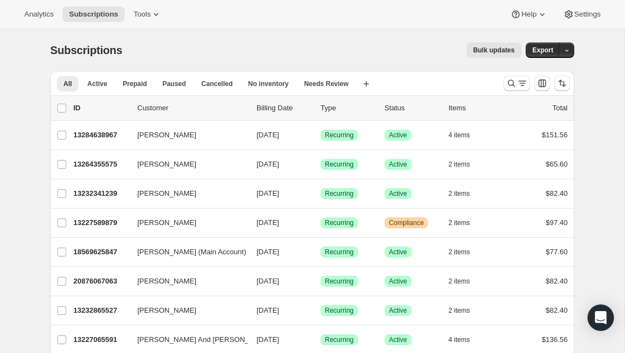
click at [512, 82] on icon "Search and filter results" at bounding box center [511, 83] width 11 height 11
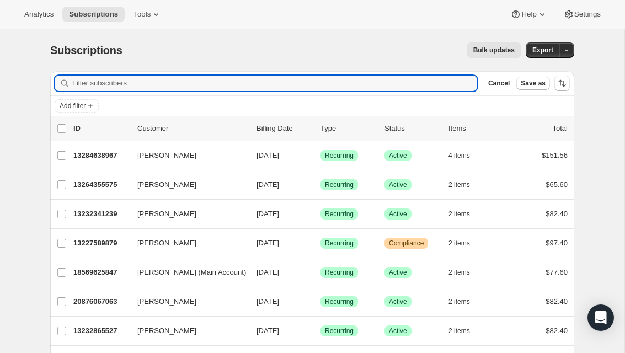
click at [413, 83] on input "Filter subscribers" at bounding box center [274, 83] width 405 height 15
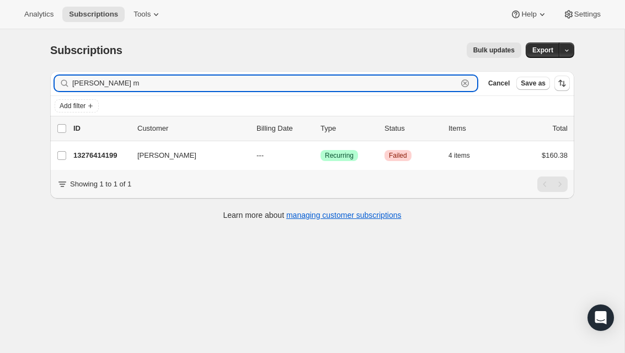
type input "[PERSON_NAME] m"
click at [90, 153] on p "13276414199" at bounding box center [100, 155] width 55 height 11
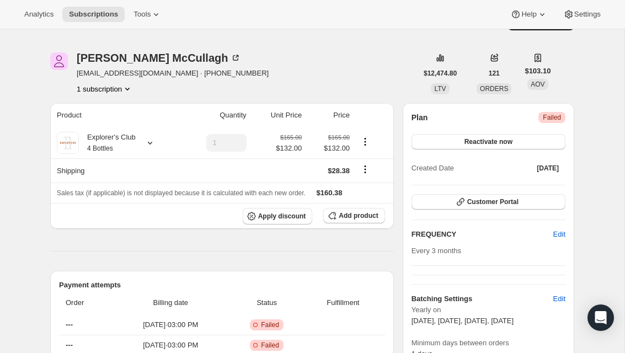
scroll to position [40, 0]
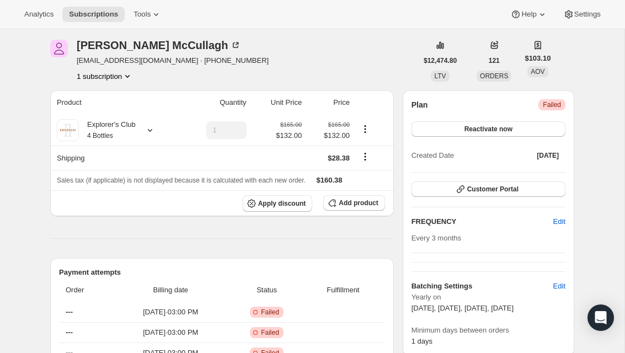
click at [116, 73] on button "1 subscription" at bounding box center [105, 76] width 56 height 11
click at [123, 78] on icon "Product actions" at bounding box center [127, 76] width 11 height 11
click at [517, 129] on button "Reactivate now" at bounding box center [489, 128] width 154 height 15
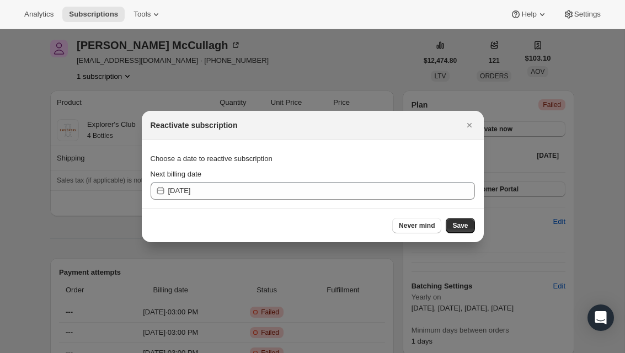
click at [464, 227] on span "Save" at bounding box center [459, 225] width 15 height 9
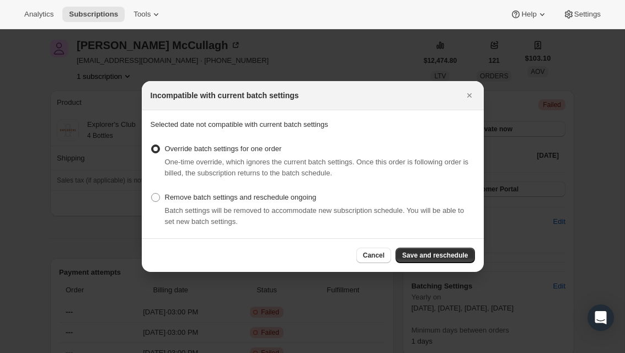
click at [473, 250] on button "Save and reschedule" at bounding box center [435, 255] width 79 height 15
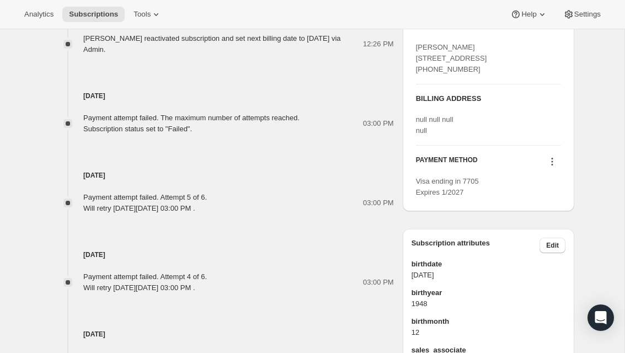
scroll to position [546, 0]
click at [546, 167] on button at bounding box center [553, 161] width 18 height 12
click at [553, 252] on span "Add credit card" at bounding box center [535, 252] width 48 height 8
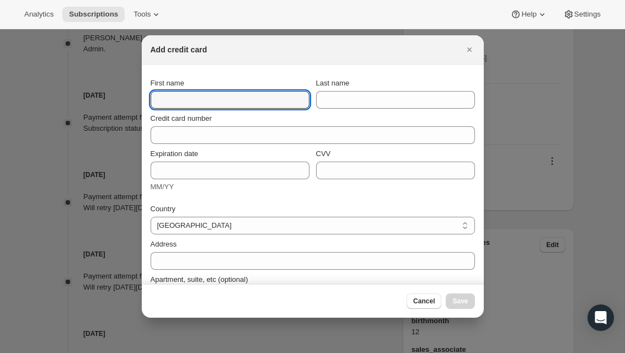
click at [254, 108] on input "First name" at bounding box center [230, 100] width 159 height 18
type input "[PERSON_NAME]"
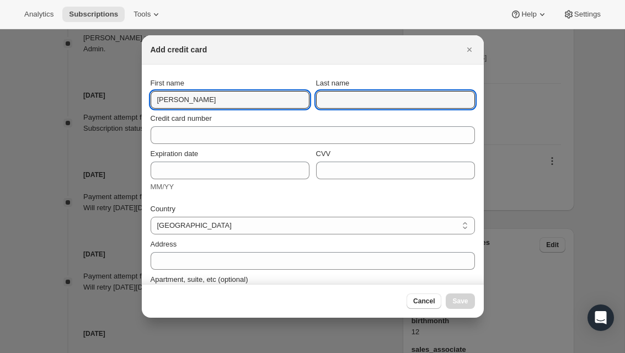
click at [365, 97] on input "Last name" at bounding box center [395, 100] width 159 height 18
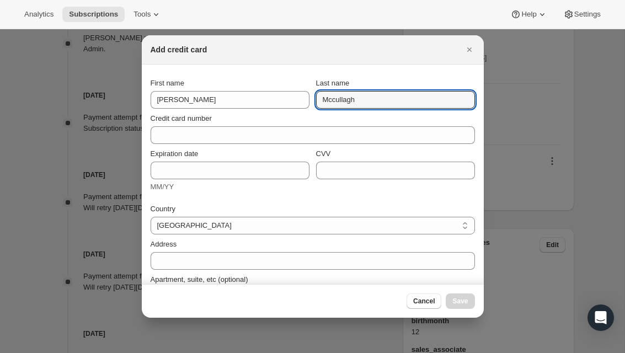
type input "Mccullagh"
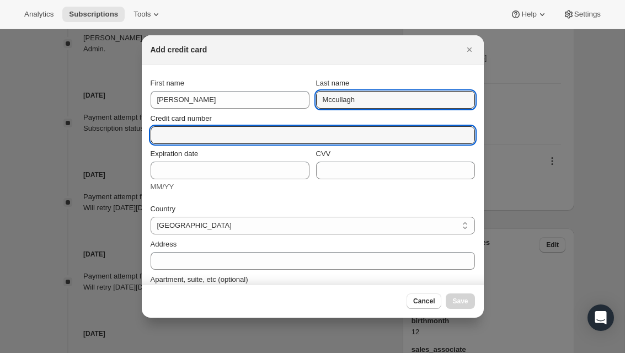
click at [288, 138] on input "Credit card number" at bounding box center [309, 135] width 316 height 18
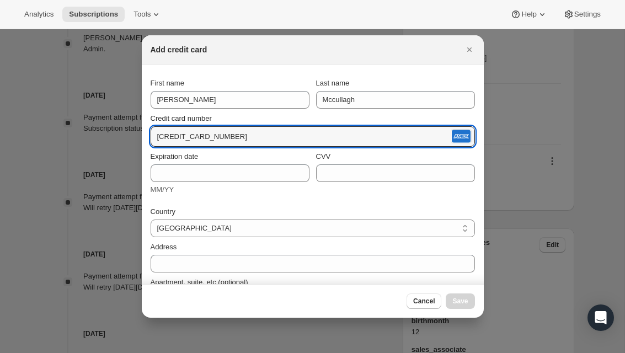
type input "[CREDIT_CARD_NUMBER]"
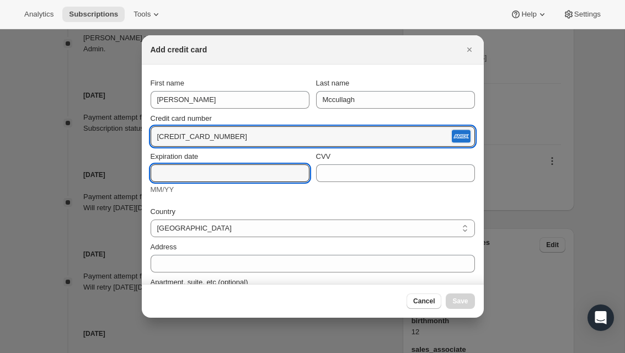
click at [252, 171] on input "Expiration date" at bounding box center [230, 173] width 159 height 18
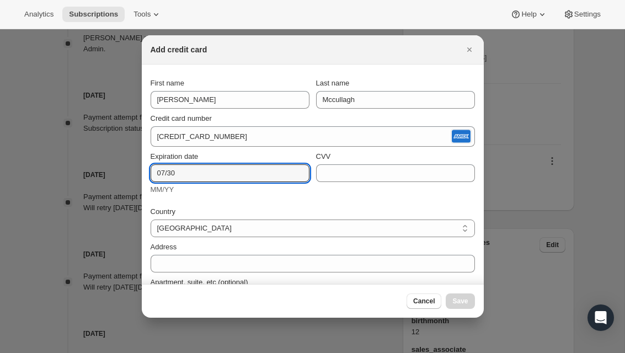
type input "07/30"
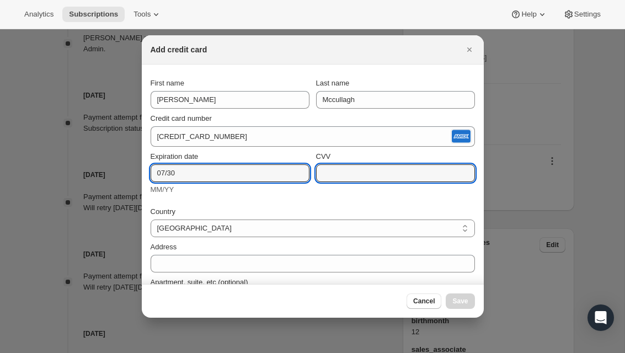
click at [381, 179] on input "CVV" at bounding box center [395, 173] width 159 height 18
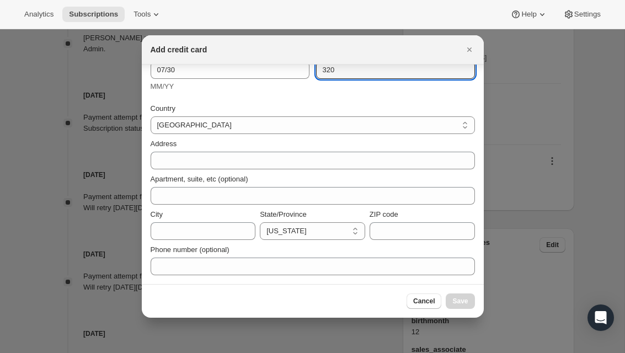
scroll to position [103, 0]
type input "320"
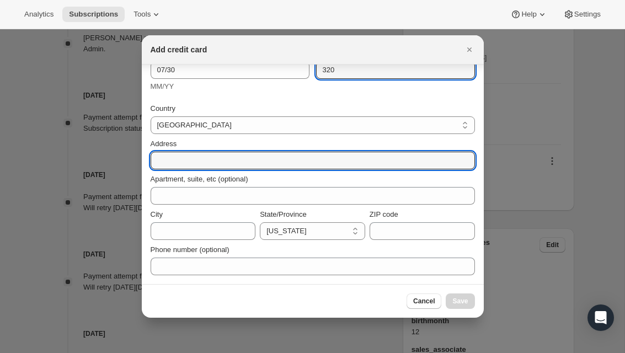
click at [284, 161] on input "Address" at bounding box center [313, 161] width 324 height 18
click at [252, 161] on input "Address" at bounding box center [313, 161] width 324 height 18
click at [279, 156] on input "Address" at bounding box center [313, 161] width 324 height 18
click at [278, 158] on input "Address" at bounding box center [313, 161] width 324 height 18
click at [66, 194] on div at bounding box center [312, 176] width 625 height 353
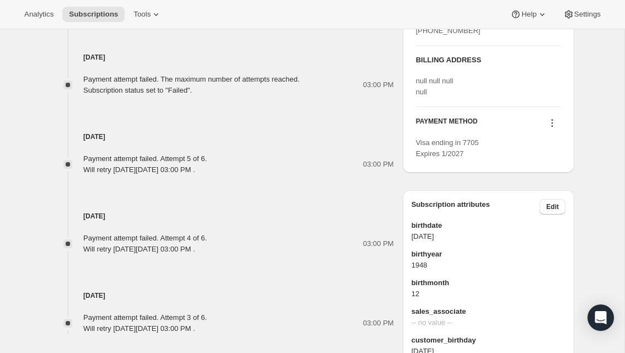
scroll to position [585, 0]
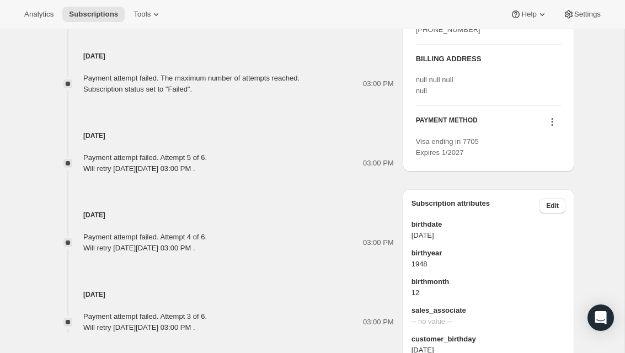
click at [553, 127] on icon at bounding box center [552, 121] width 11 height 11
click at [541, 216] on span "Add credit card" at bounding box center [535, 213] width 48 height 8
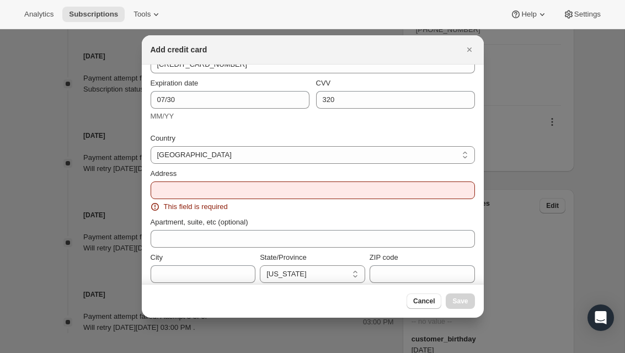
scroll to position [93, 0]
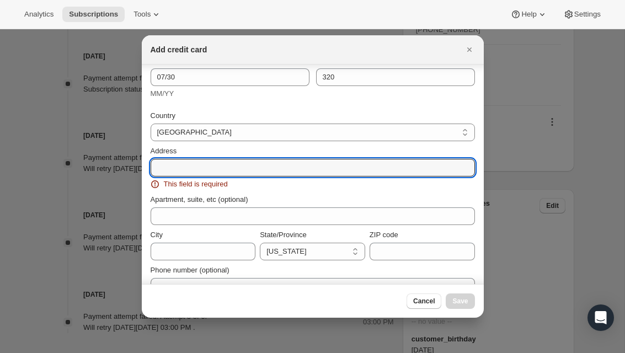
click at [329, 167] on input "Address" at bounding box center [313, 168] width 324 height 18
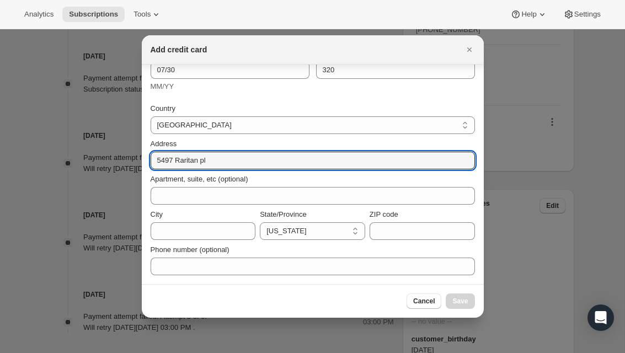
scroll to position [100, 0]
type input "5497 Raritan pl"
click at [184, 226] on input "City" at bounding box center [203, 231] width 105 height 18
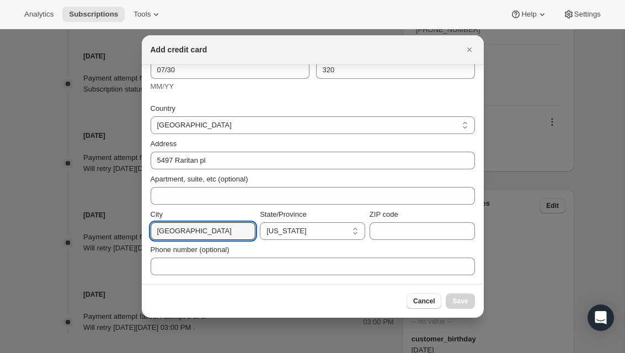
type input "[GEOGRAPHIC_DATA]"
click at [346, 238] on select "[US_STATE] [US_STATE] [US_STATE] [US_STATE] [US_STATE] [US_STATE] [US_STATE] [U…" at bounding box center [312, 231] width 105 height 18
select select "CO"
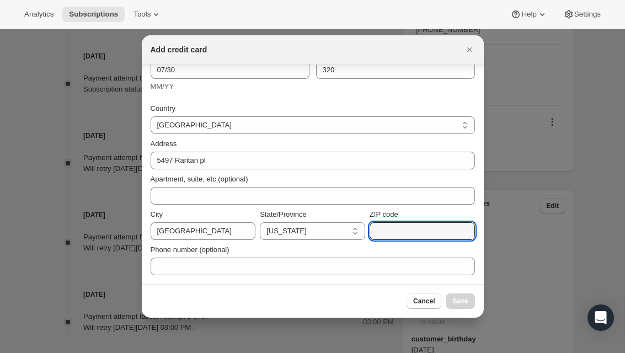
click at [415, 233] on input "ZIP code" at bounding box center [422, 231] width 105 height 18
type input "80303"
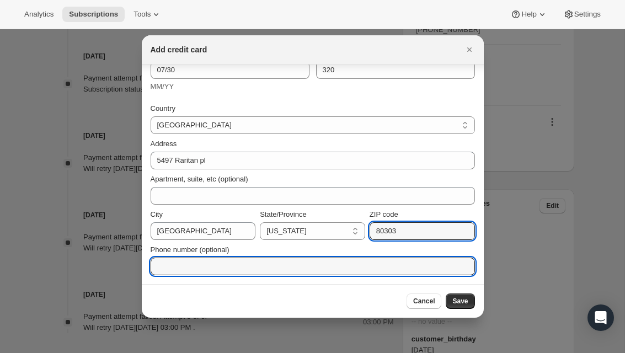
click at [240, 267] on input "Phone number (optional)" at bounding box center [313, 267] width 324 height 18
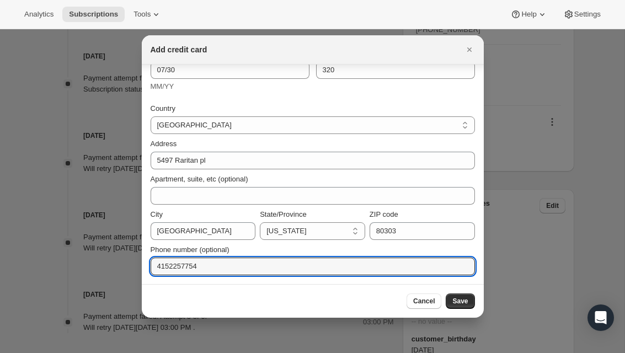
type input "4152257754"
click at [473, 303] on button "Save" at bounding box center [460, 301] width 29 height 15
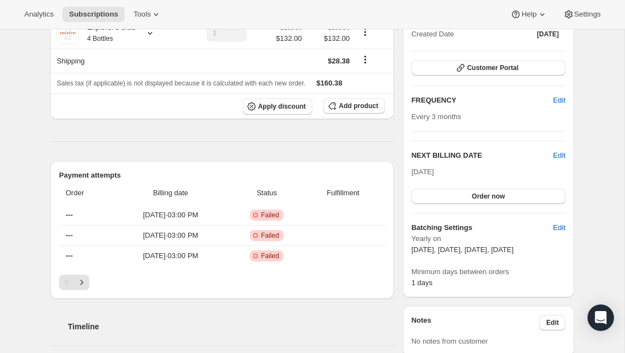
scroll to position [187, 0]
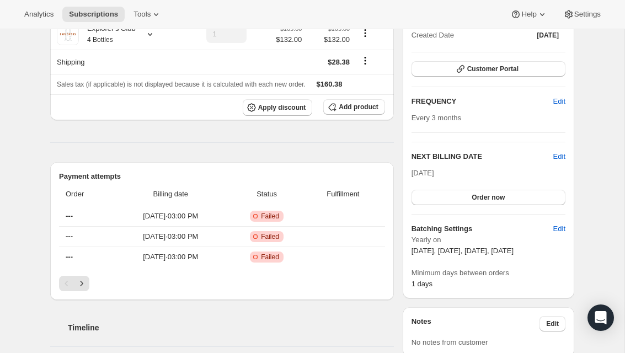
click at [557, 103] on span "Edit" at bounding box center [559, 101] width 12 height 11
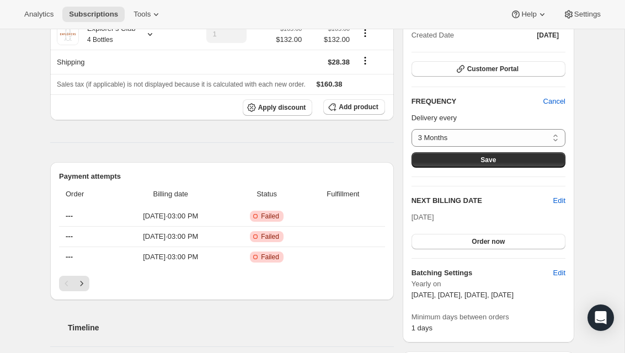
click at [553, 135] on select "3 Months Custom..." at bounding box center [489, 138] width 154 height 18
click at [600, 119] on div "Subscription #13276414199. This page is ready Subscription #13276414199 Success…" at bounding box center [312, 335] width 625 height 987
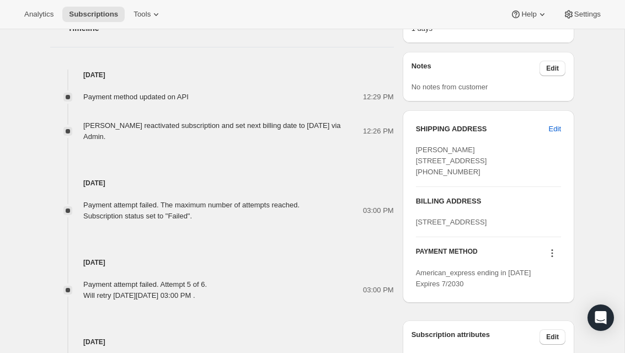
scroll to position [489, 0]
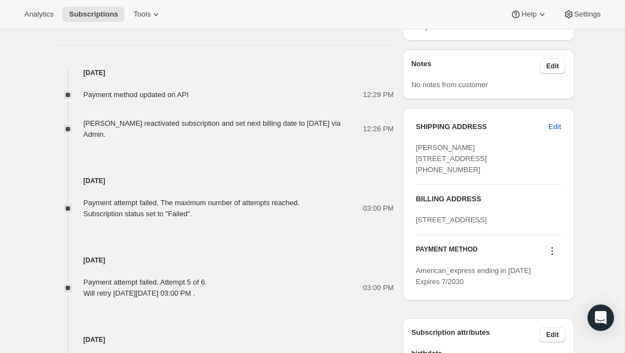
click at [555, 130] on span "Edit" at bounding box center [555, 126] width 12 height 11
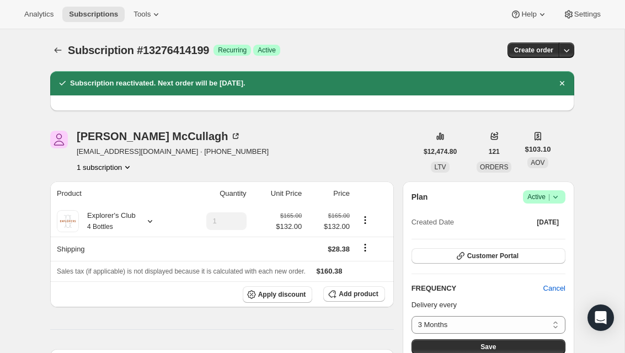
select select "CO"
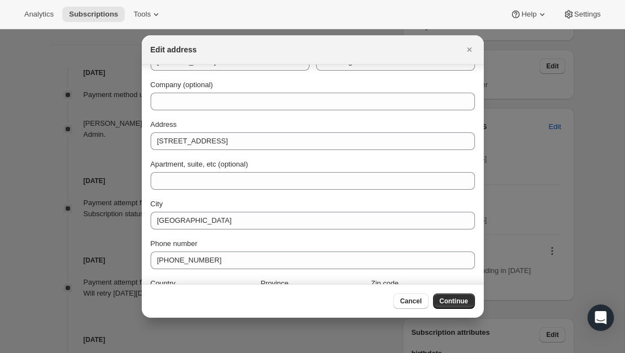
scroll to position [34, 0]
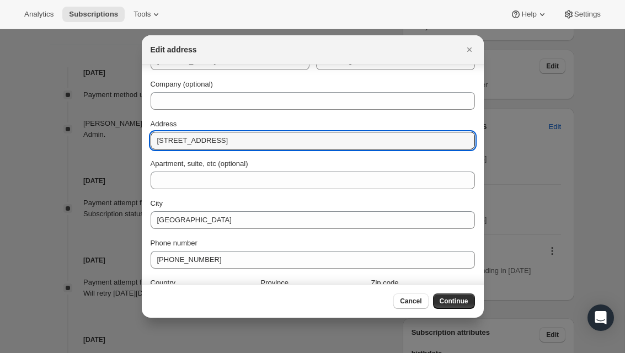
click at [370, 137] on input "[STREET_ADDRESS]" at bounding box center [313, 141] width 324 height 18
click at [402, 134] on input "[STREET_ADDRESS]" at bounding box center [313, 141] width 324 height 18
click at [354, 134] on input "[STREET_ADDRESS]" at bounding box center [313, 141] width 324 height 18
click at [351, 142] on input "[STREET_ADDRESS]" at bounding box center [313, 141] width 324 height 18
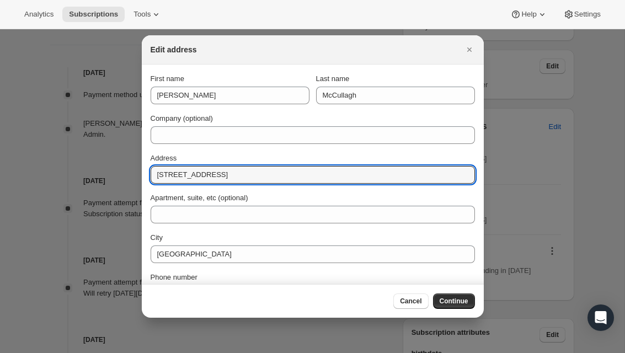
scroll to position [0, 0]
click at [366, 183] on input "[STREET_ADDRESS]" at bounding box center [313, 175] width 324 height 18
type input "5"
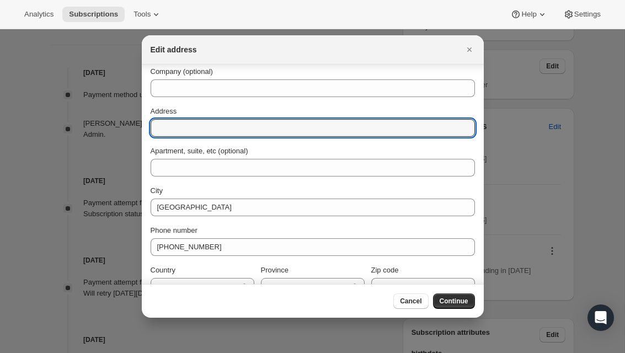
scroll to position [46, 0]
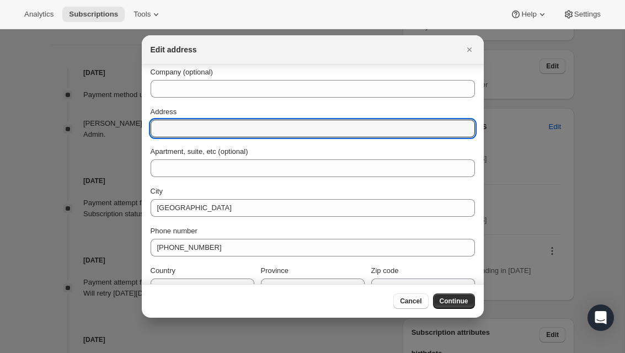
click at [418, 130] on input "Address" at bounding box center [313, 129] width 324 height 18
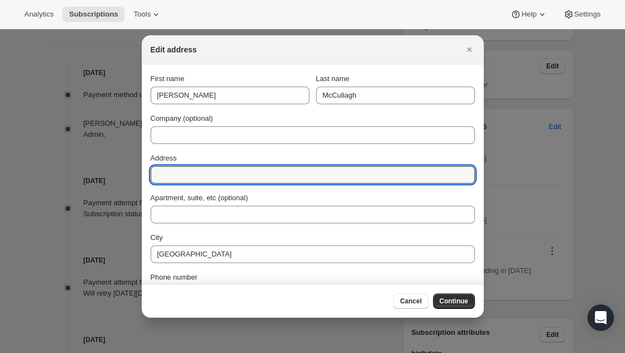
scroll to position [0, 0]
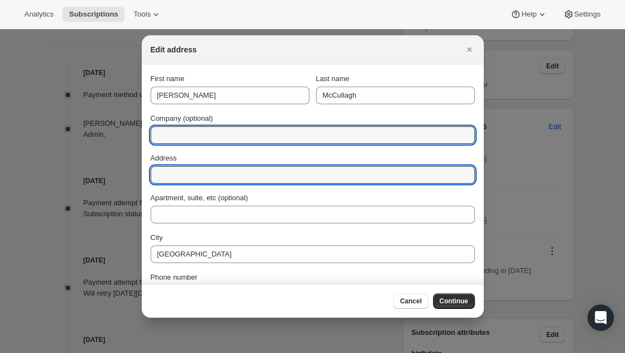
click at [432, 135] on input "Company (optional)" at bounding box center [313, 135] width 324 height 18
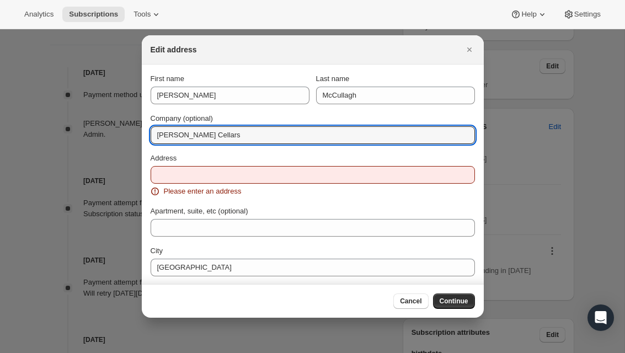
type input "[PERSON_NAME] Cellars"
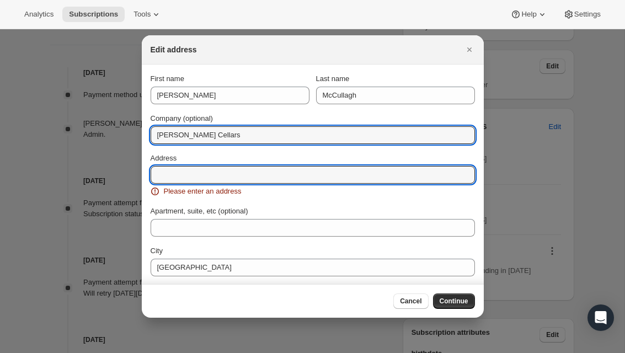
click at [368, 168] on input "Address" at bounding box center [313, 175] width 324 height 18
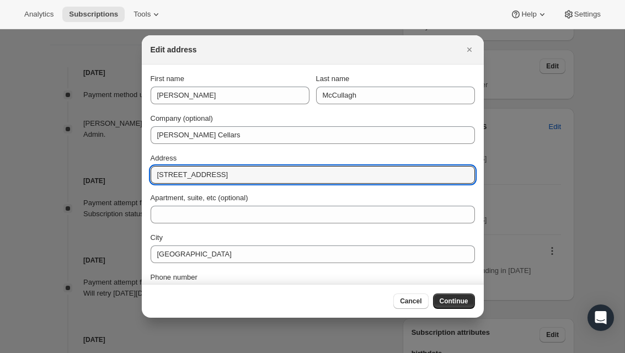
type input "[STREET_ADDRESS]"
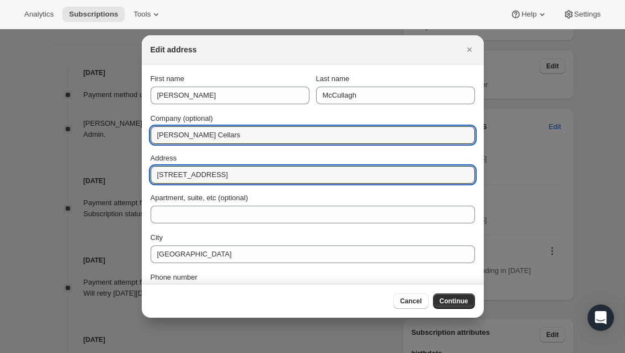
click at [296, 129] on input "[PERSON_NAME] Cellars" at bounding box center [313, 135] width 324 height 18
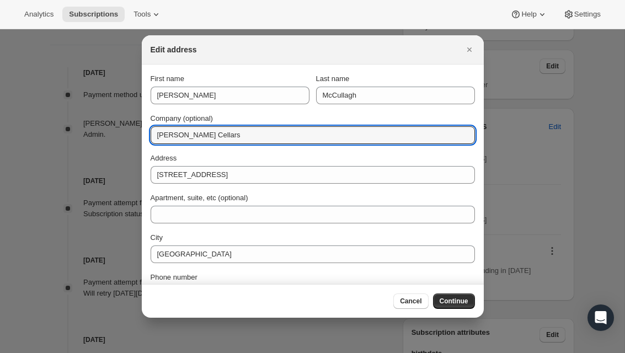
click at [374, 127] on input "[PERSON_NAME] Cellars" at bounding box center [313, 135] width 324 height 18
click at [365, 138] on input "[PERSON_NAME] Cellars" at bounding box center [313, 135] width 324 height 18
type input "R"
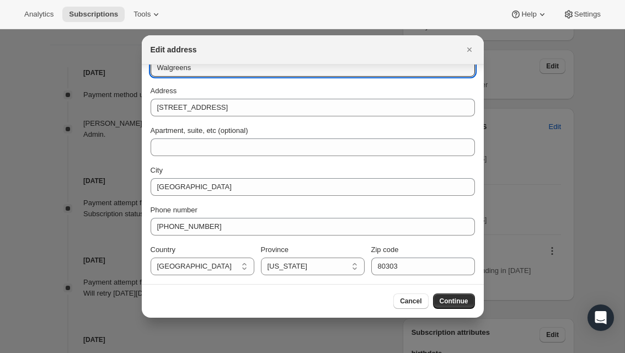
scroll to position [67, 0]
type input "Walgreens"
click at [461, 304] on span "Continue" at bounding box center [454, 301] width 29 height 9
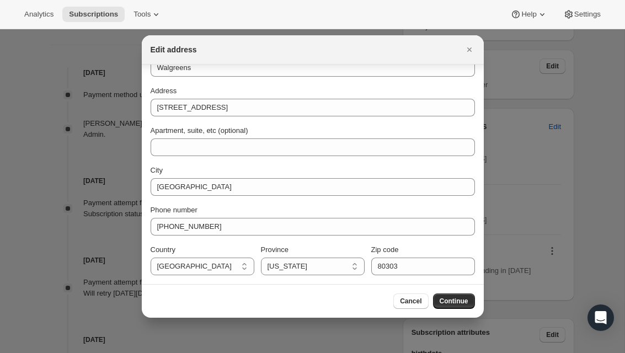
click at [449, 301] on span "Continue" at bounding box center [454, 301] width 29 height 9
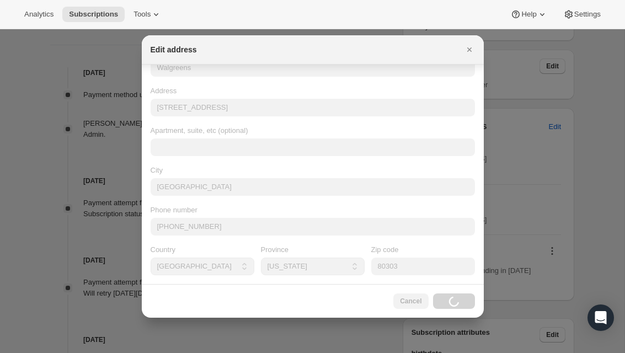
scroll to position [0, 0]
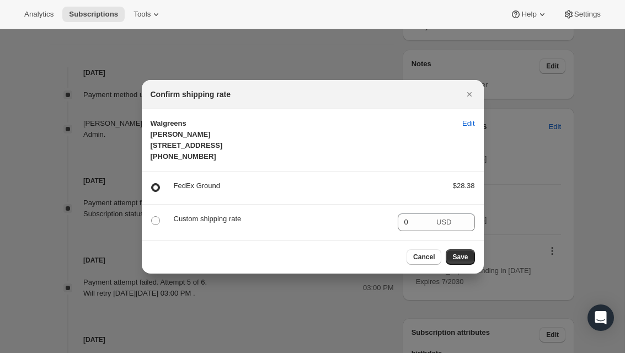
click at [463, 262] on span "Save" at bounding box center [459, 257] width 15 height 9
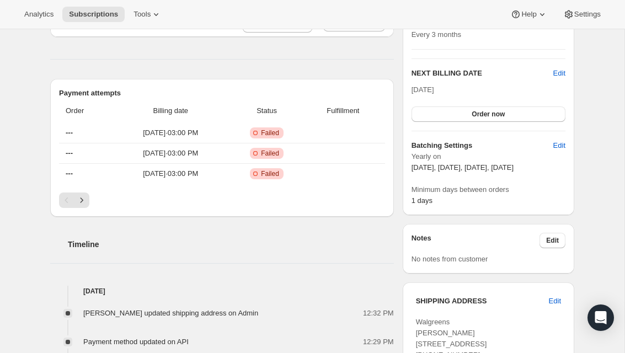
scroll to position [324, 0]
